Goal: Task Accomplishment & Management: Manage account settings

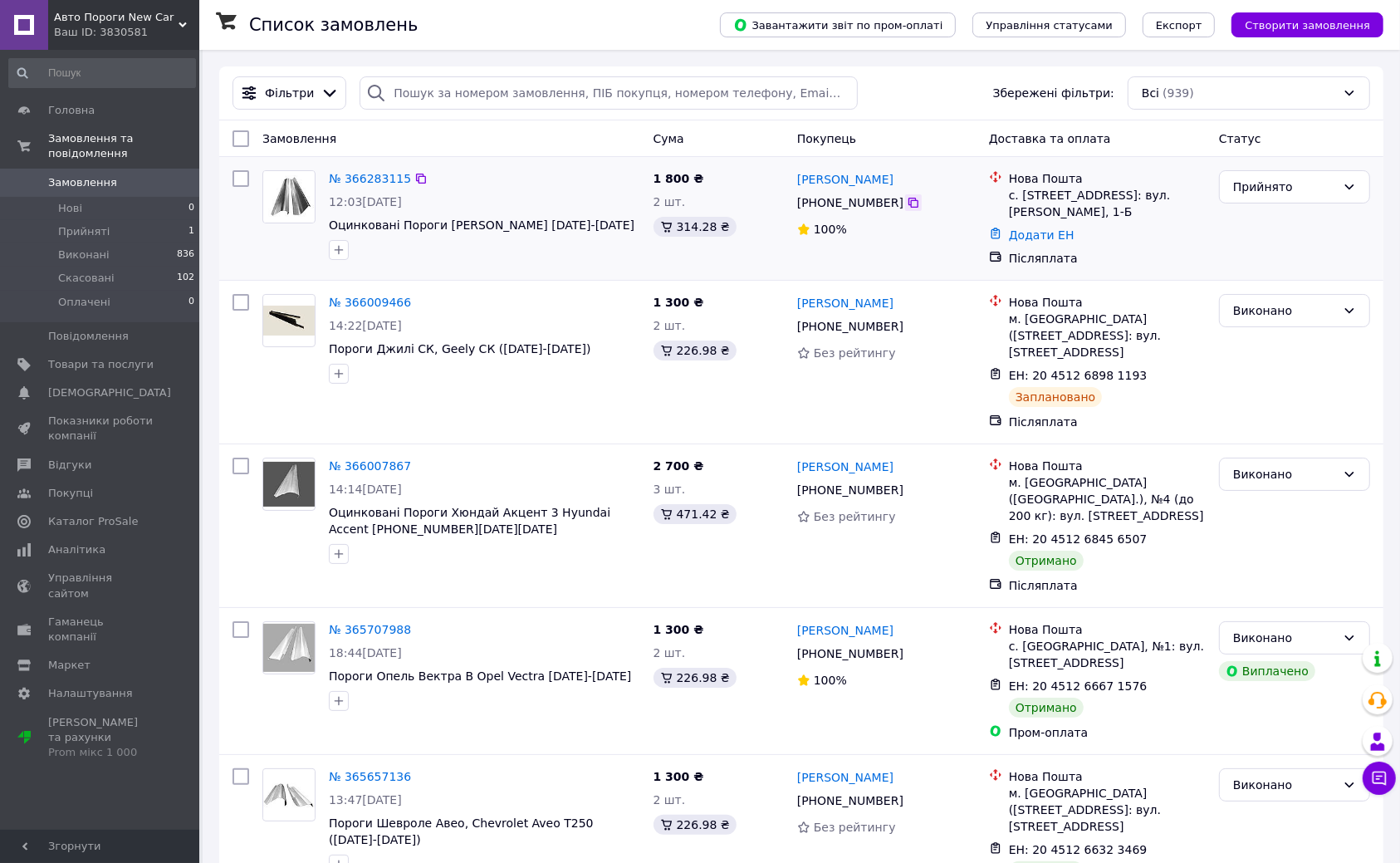
click at [914, 207] on icon at bounding box center [914, 203] width 13 height 13
click at [1056, 228] on link "Додати ЕН" at bounding box center [1042, 235] width 66 height 13
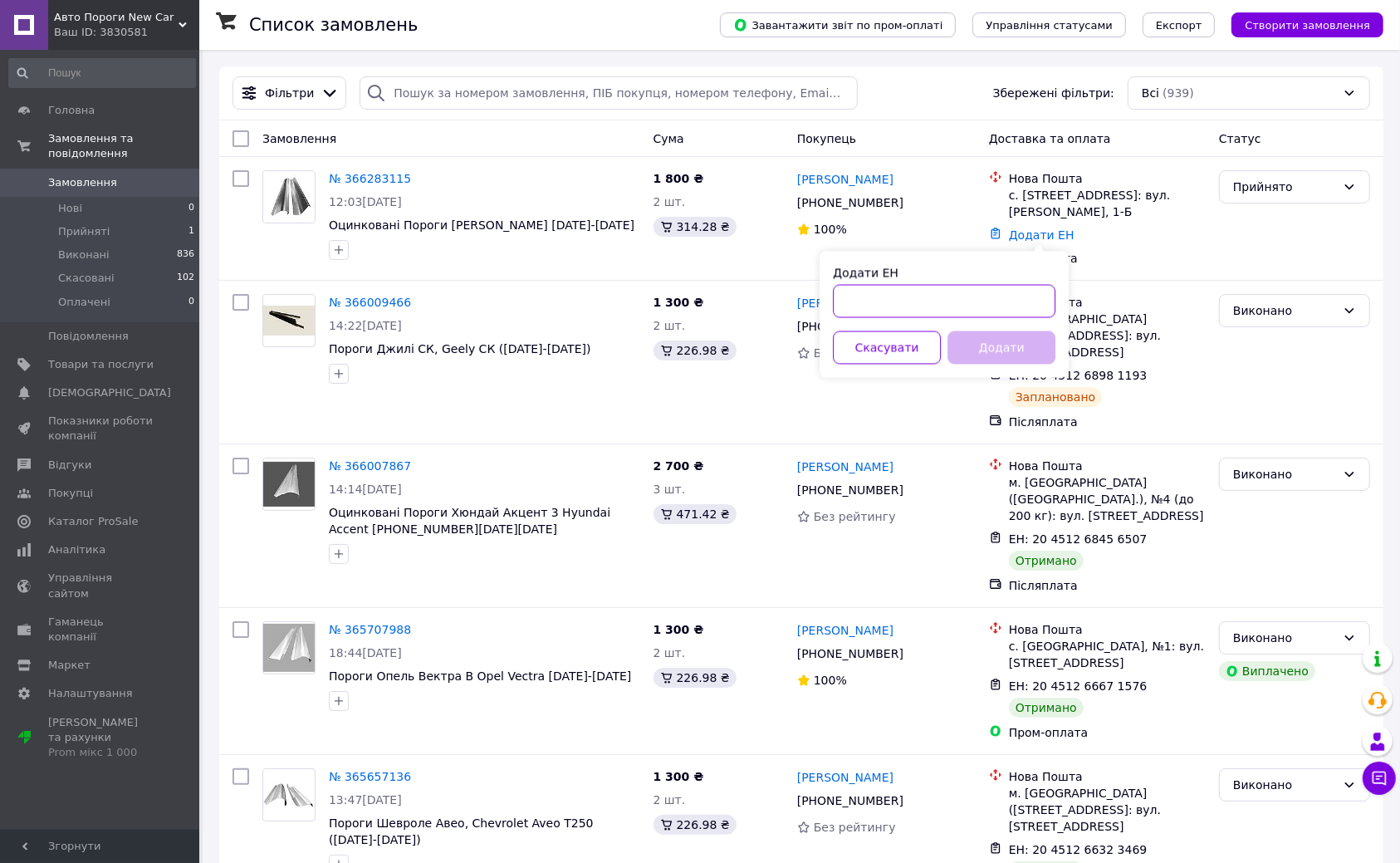
click at [1024, 295] on input "Додати ЕН" at bounding box center [944, 301] width 222 height 33
paste input "20451269218740"
type input "20451269218740"
click at [1026, 338] on button "Додати" at bounding box center [1001, 347] width 108 height 33
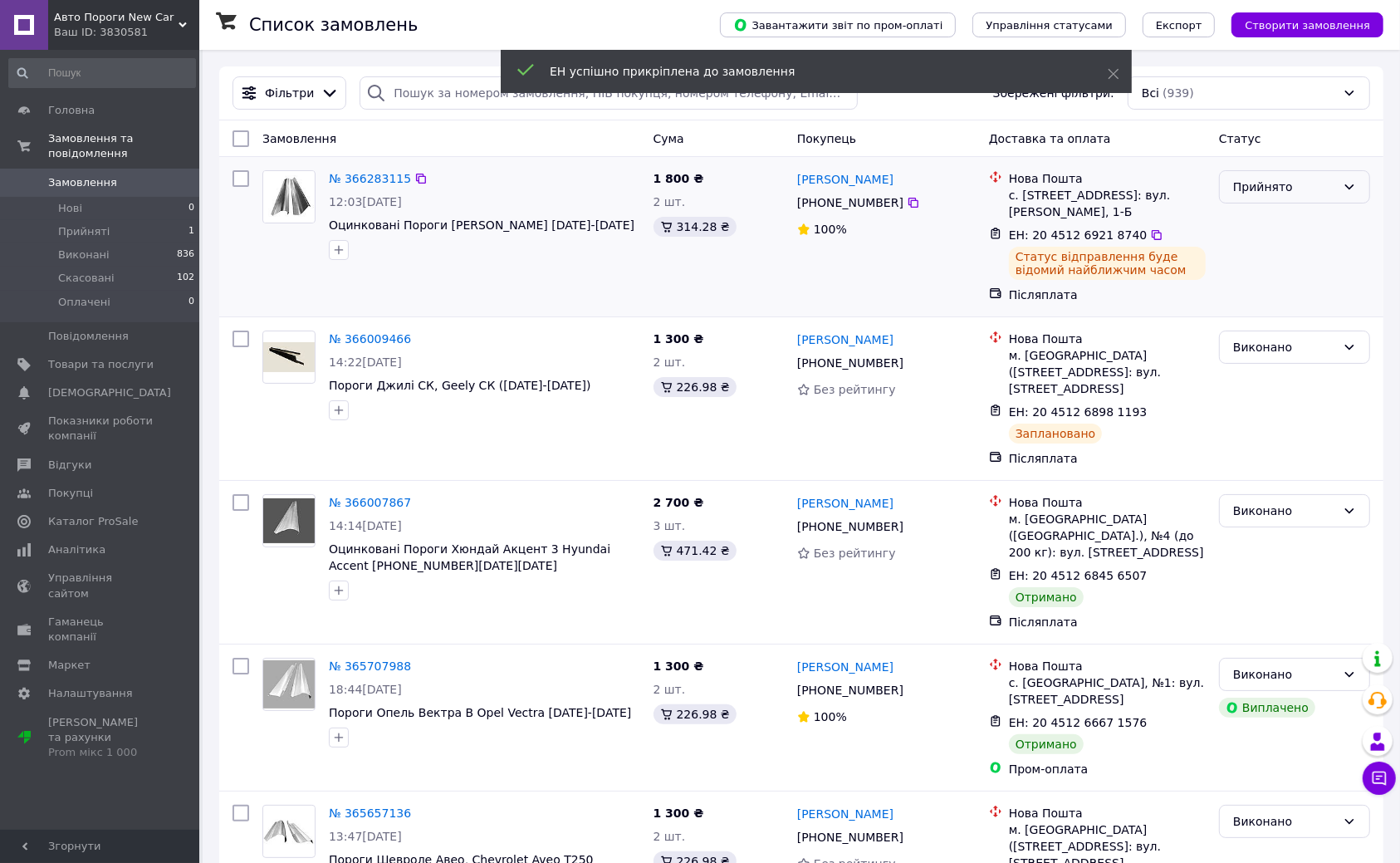
click at [1310, 193] on div "Прийнято" at bounding box center [1284, 186] width 103 height 18
click at [1307, 220] on li "Виконано" at bounding box center [1294, 221] width 150 height 30
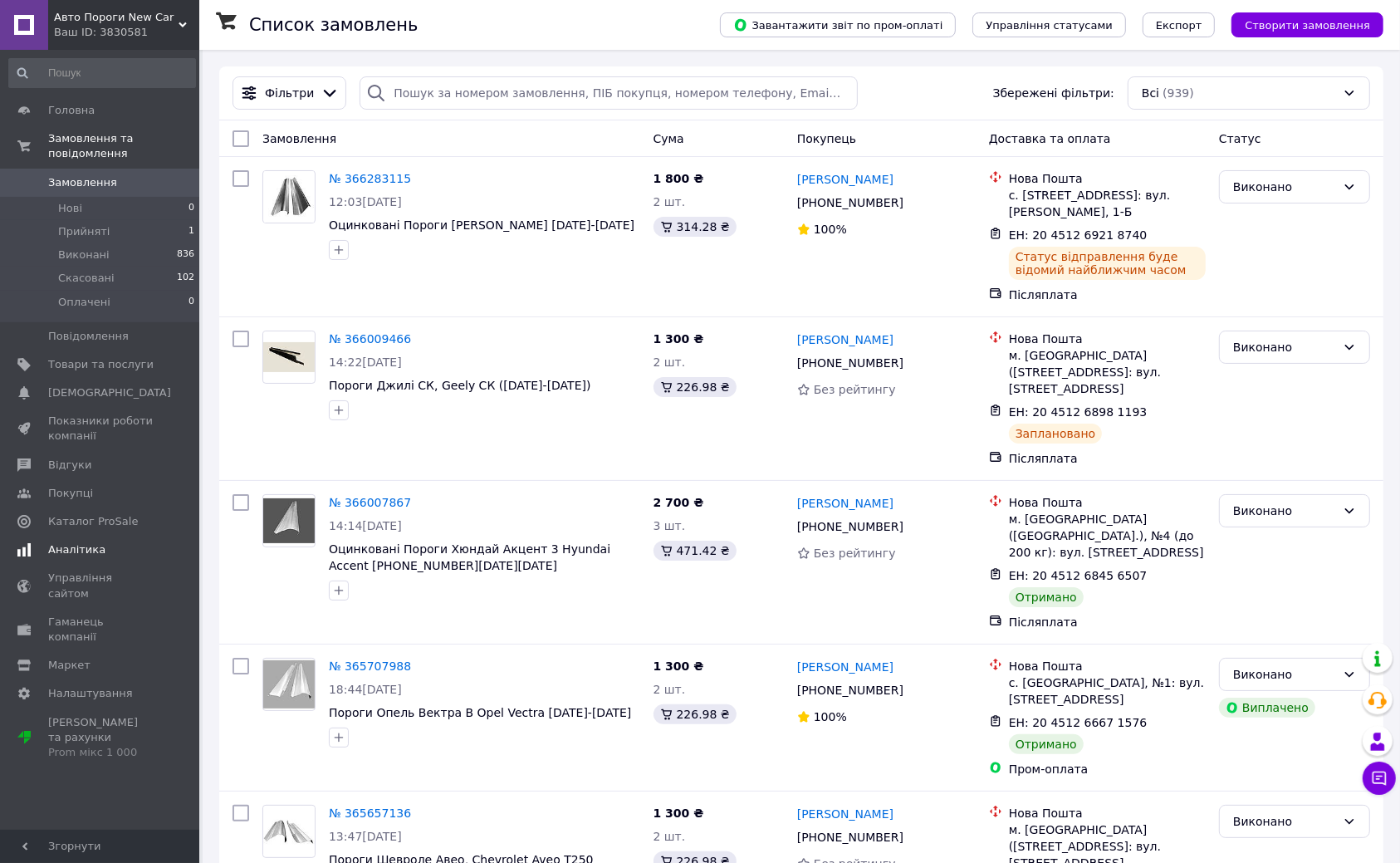
click at [118, 558] on link "Аналітика" at bounding box center [102, 550] width 205 height 28
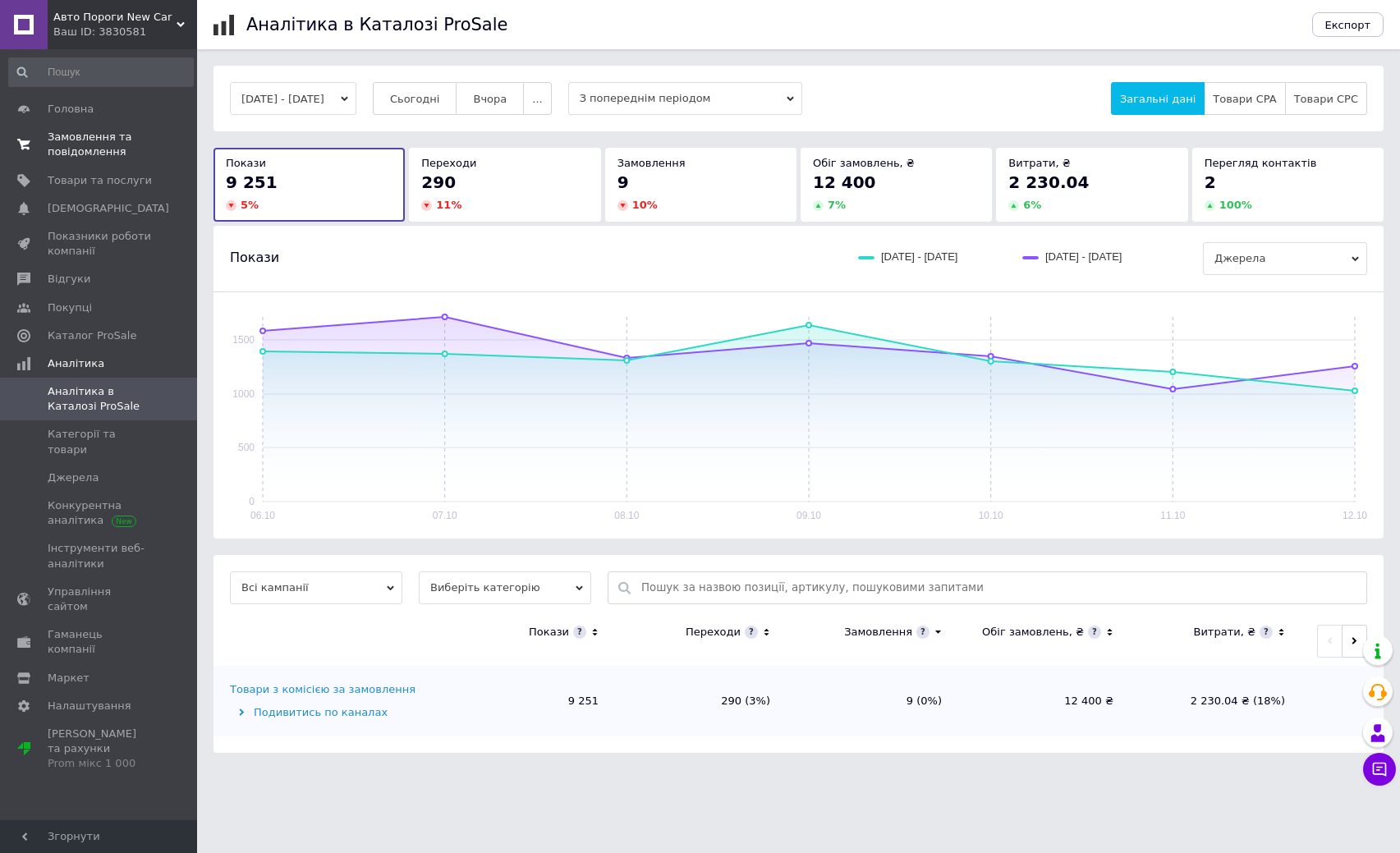
click at [107, 159] on span "Замовлення та повідомлення" at bounding box center [100, 144] width 104 height 30
